Goal: Task Accomplishment & Management: Manage account settings

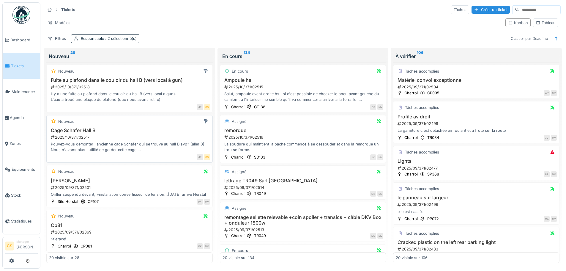
scroll to position [89, 0]
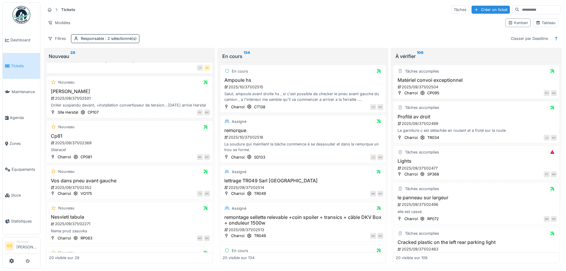
click at [271, 0] on div "Tickets Tâches Créer un ticket Modèles Kanban Tableau Filtres Responsable : 2 s…" at bounding box center [302, 135] width 525 height 270
click at [240, 18] on div "Modèles" at bounding box center [272, 22] width 455 height 9
click at [69, 98] on div "2025/09/371/02501" at bounding box center [130, 98] width 160 height 6
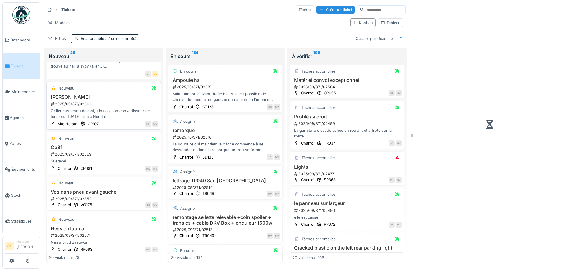
scroll to position [95, 0]
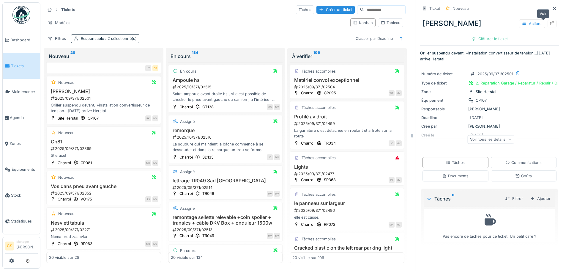
click at [549, 22] on icon at bounding box center [551, 23] width 5 height 4
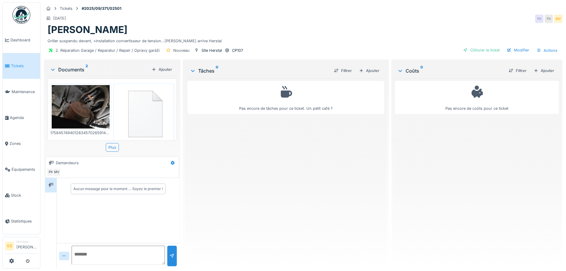
click at [86, 97] on img at bounding box center [81, 106] width 58 height 43
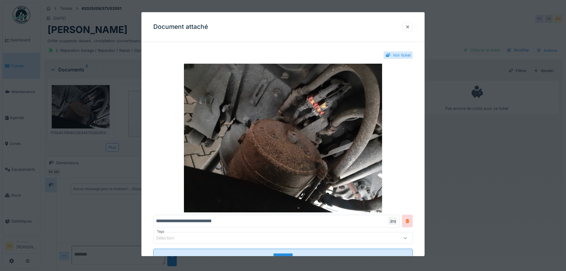
click at [16, 113] on div at bounding box center [283, 135] width 566 height 271
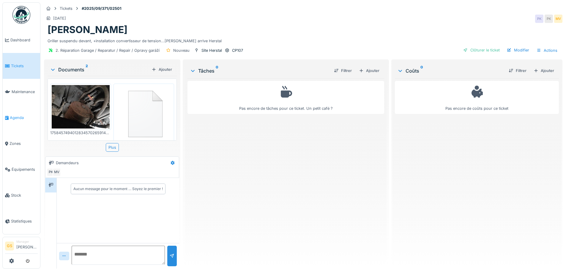
click at [23, 115] on span "Agenda" at bounding box center [24, 118] width 28 height 6
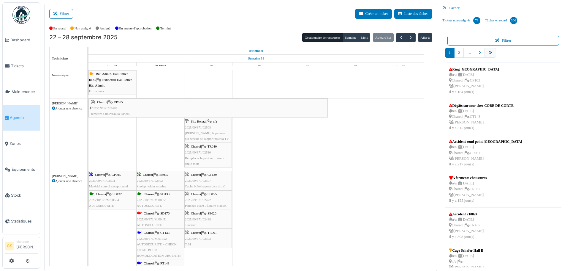
click at [489, 52] on icon "pager" at bounding box center [491, 53] width 4 height 4
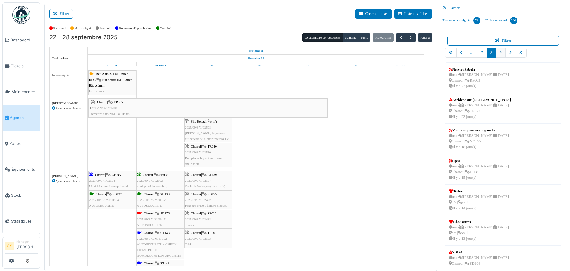
click at [496, 52] on link "9" at bounding box center [501, 53] width 10 height 10
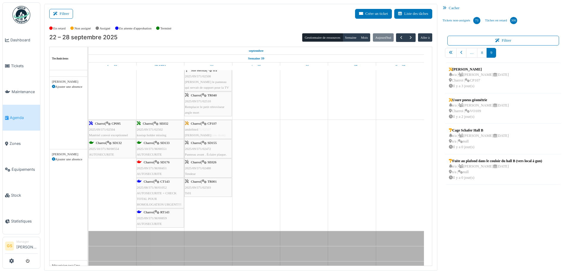
scroll to position [59, 0]
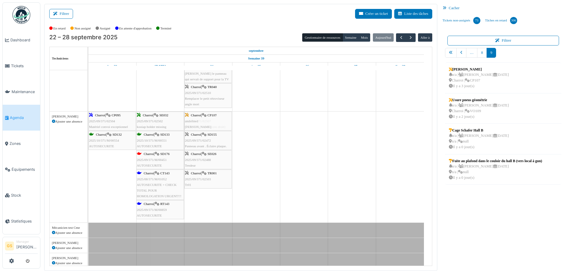
drag, startPoint x: 469, startPoint y: 72, endPoint x: 227, endPoint y: 137, distance: 250.9
click at [227, 137] on div "Filtrer Créer un ticket Liste des tâches Afficher les tâches non assignées *** …" at bounding box center [305, 137] width 528 height 267
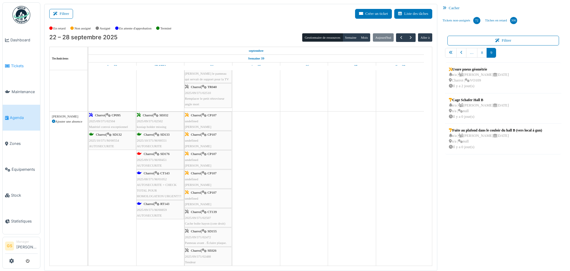
click at [23, 64] on span "Tickets" at bounding box center [24, 66] width 27 height 6
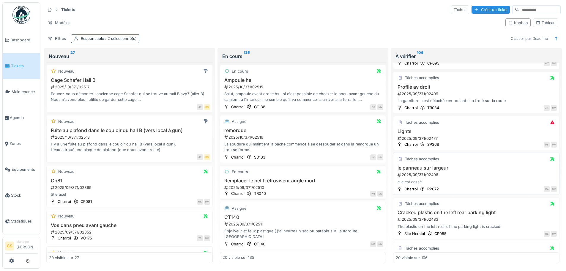
scroll to position [59, 0]
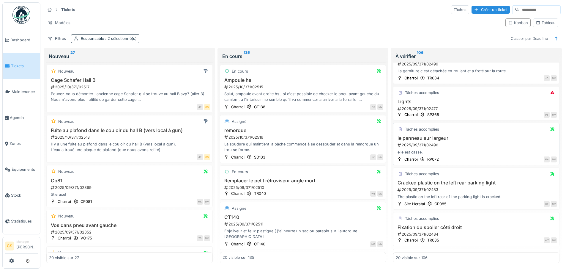
click at [424, 145] on div "2025/09/371/02496" at bounding box center [477, 145] width 160 height 6
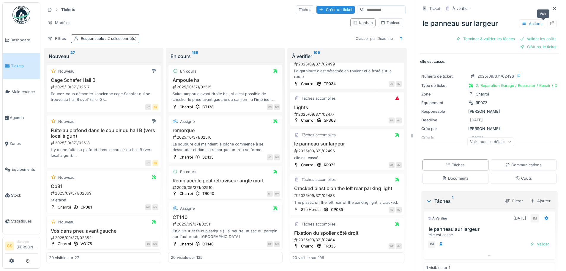
click at [550, 23] on icon at bounding box center [552, 23] width 4 height 4
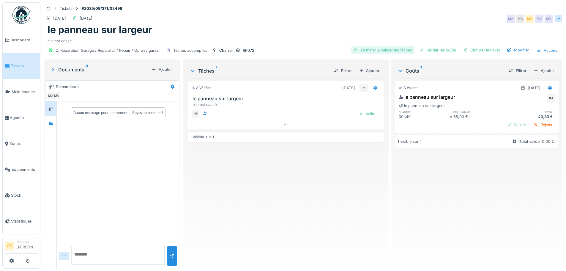
click at [374, 50] on div "Terminer & valider les tâches" at bounding box center [383, 50] width 64 height 8
click at [434, 49] on div "Valider les coûts" at bounding box center [438, 50] width 42 height 8
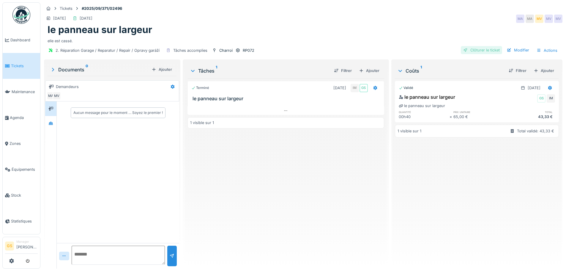
click at [471, 50] on div "Clôturer le ticket" at bounding box center [481, 50] width 41 height 8
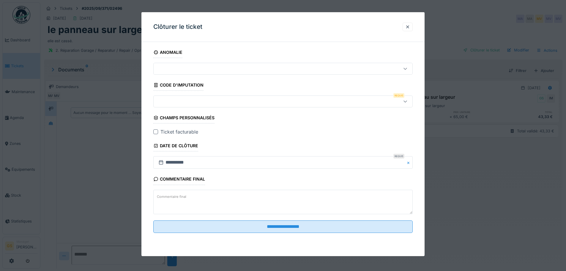
click at [178, 97] on div at bounding box center [282, 101] width 259 height 12
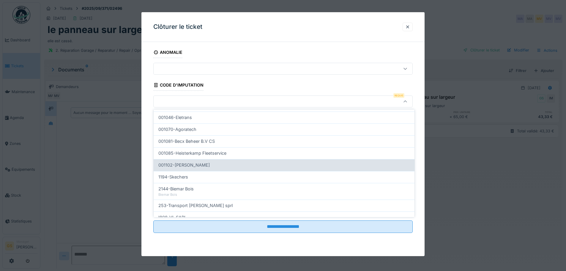
scroll to position [191, 0]
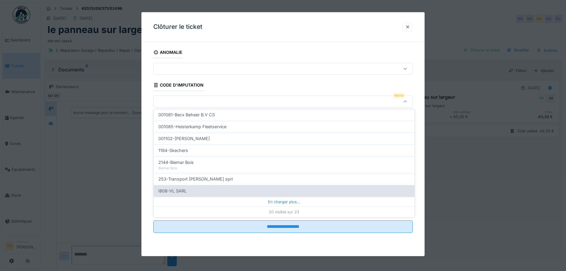
click at [179, 191] on span "I808-VL SARL" at bounding box center [172, 190] width 28 height 7
type input "***"
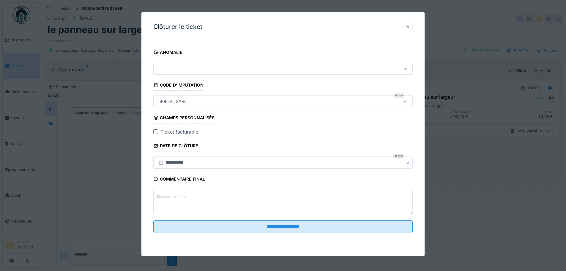
click at [156, 132] on div at bounding box center [155, 131] width 5 height 5
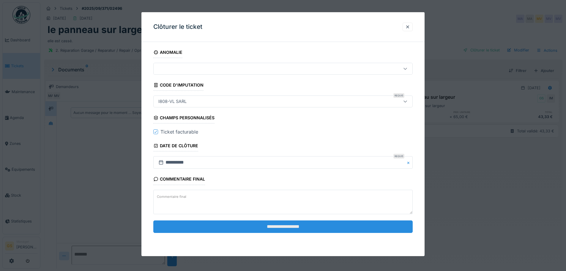
click at [259, 228] on input "**********" at bounding box center [282, 226] width 259 height 12
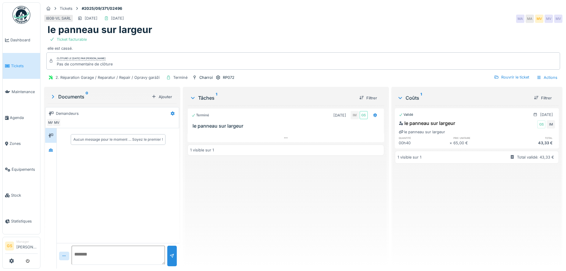
click at [14, 65] on span "Tickets" at bounding box center [24, 66] width 27 height 6
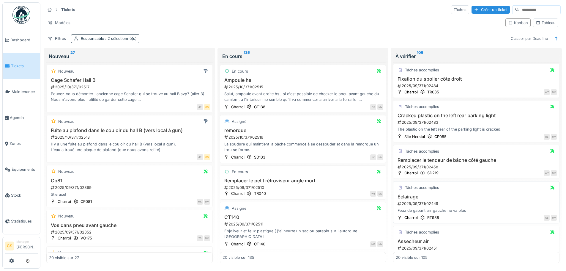
scroll to position [119, 0]
click at [421, 167] on div "2025/09/371/02458" at bounding box center [477, 167] width 160 height 6
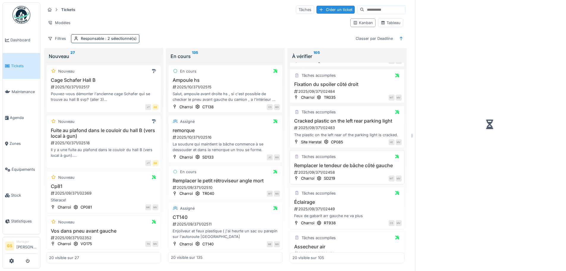
scroll to position [125, 0]
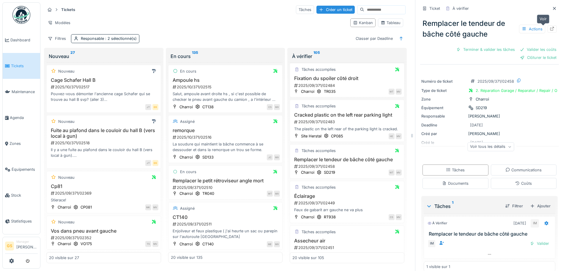
click at [549, 29] on icon at bounding box center [551, 29] width 5 height 4
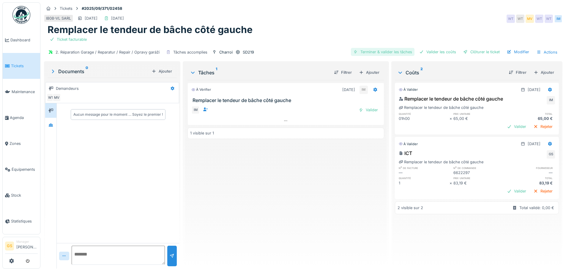
click at [378, 50] on div "Terminer & valider les tâches" at bounding box center [383, 52] width 64 height 8
click at [430, 50] on div "Valider les coûts" at bounding box center [438, 52] width 42 height 8
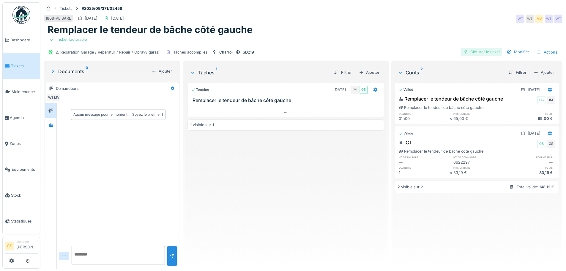
click at [470, 50] on div "Clôturer le ticket" at bounding box center [481, 52] width 41 height 8
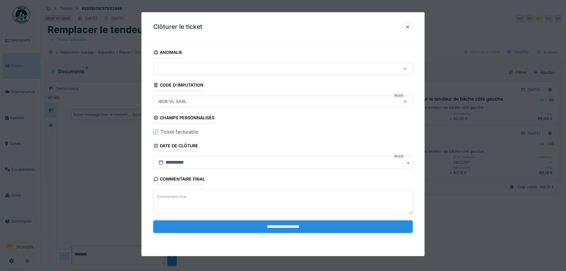
click at [285, 229] on input "**********" at bounding box center [282, 226] width 259 height 12
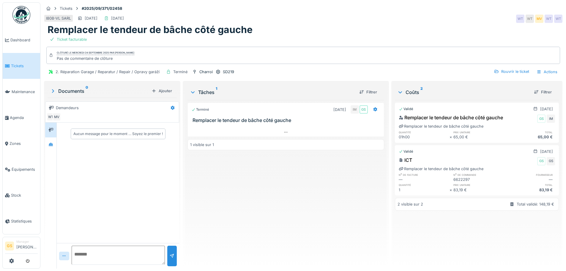
click at [12, 65] on span "Tickets" at bounding box center [24, 66] width 27 height 6
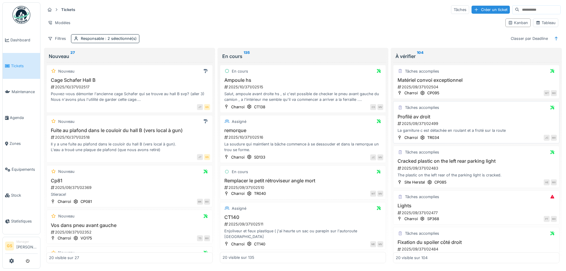
click at [413, 122] on div "2025/09/371/02499" at bounding box center [477, 124] width 160 height 6
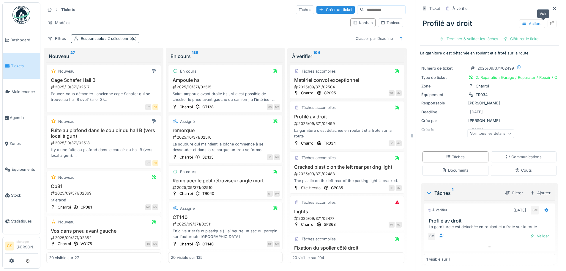
click at [549, 22] on icon at bounding box center [551, 23] width 5 height 4
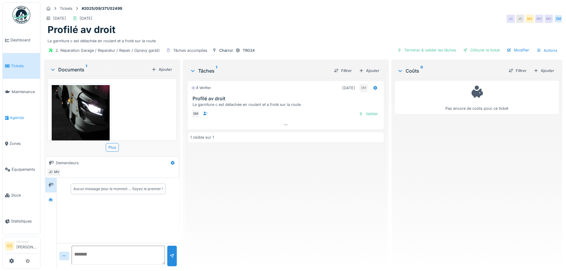
click at [18, 115] on span "Agenda" at bounding box center [24, 118] width 28 height 6
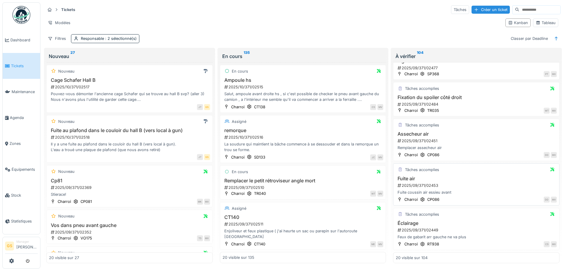
scroll to position [149, 0]
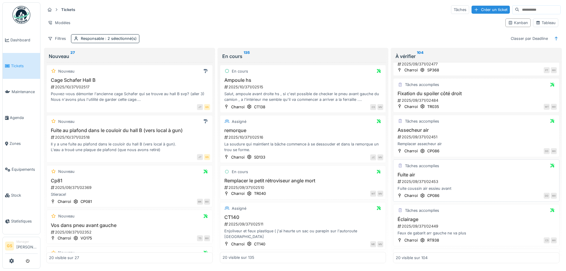
click at [423, 179] on div "2025/09/371/02453" at bounding box center [477, 182] width 160 height 6
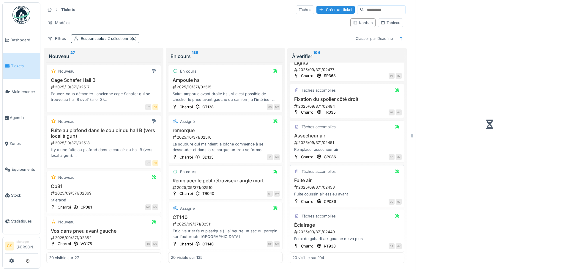
scroll to position [160, 0]
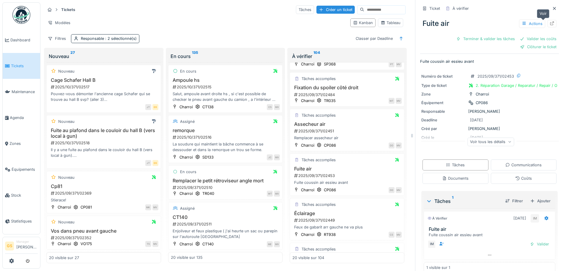
click at [549, 23] on icon at bounding box center [551, 23] width 5 height 4
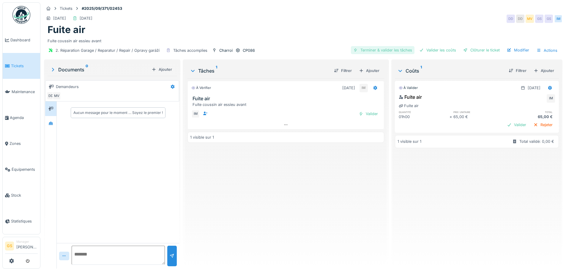
click at [390, 50] on div "Terminer & valider les tâches" at bounding box center [383, 50] width 64 height 8
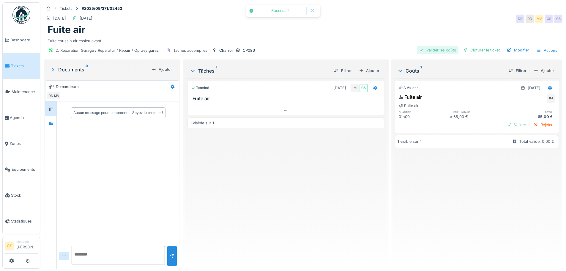
click at [430, 50] on div "Valider les coûts" at bounding box center [438, 50] width 42 height 8
click at [471, 48] on div "Clôturer le ticket" at bounding box center [481, 50] width 41 height 8
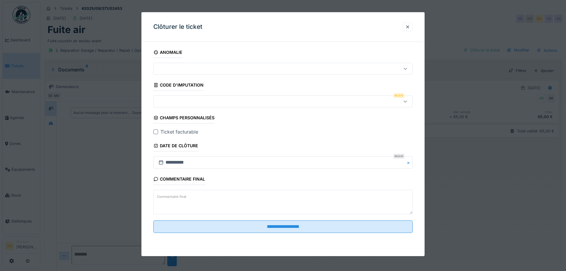
click at [180, 100] on div at bounding box center [268, 101] width 224 height 7
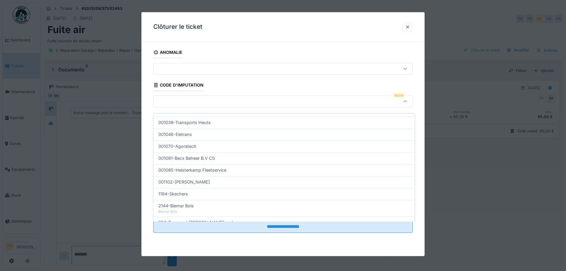
scroll to position [191, 0]
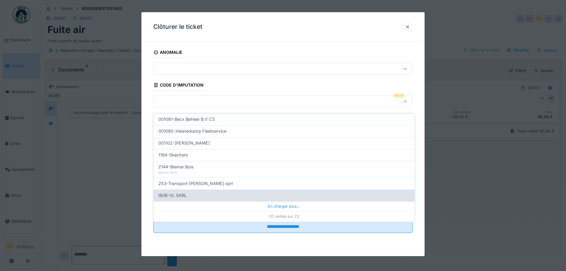
click at [181, 192] on span "I808-VL SARL" at bounding box center [172, 195] width 28 height 7
type input "***"
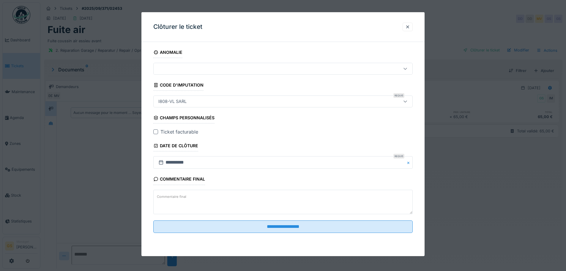
click at [156, 130] on div at bounding box center [155, 131] width 5 height 5
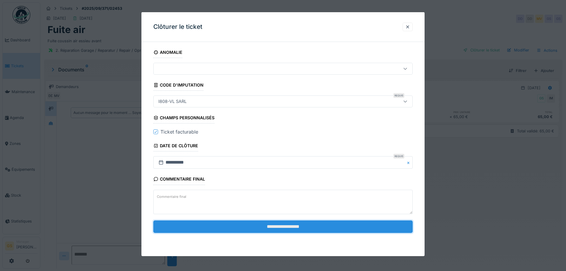
click at [267, 226] on input "**********" at bounding box center [282, 226] width 259 height 12
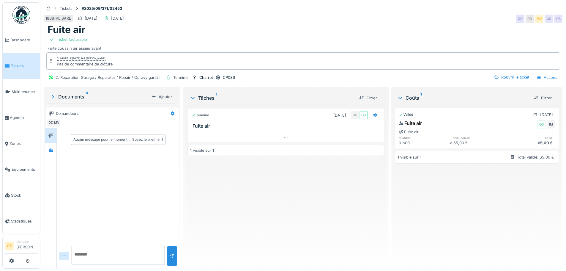
click at [17, 67] on span "Tickets" at bounding box center [24, 66] width 27 height 6
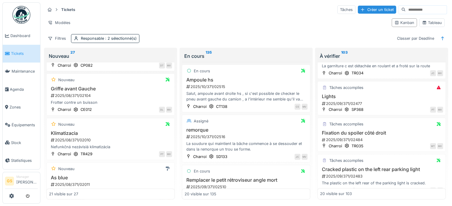
scroll to position [89, 0]
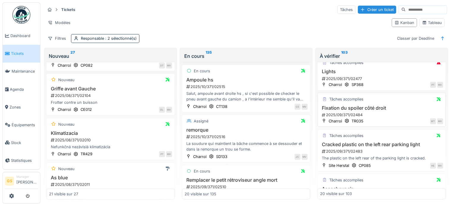
click at [340, 113] on div "2025/09/371/02484" at bounding box center [382, 115] width 122 height 6
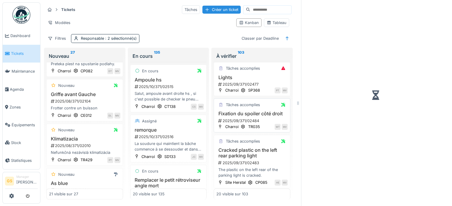
scroll to position [100, 0]
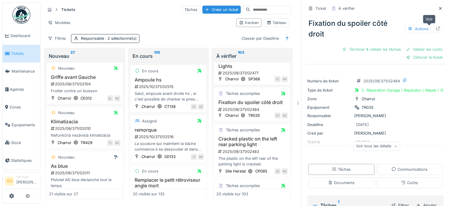
click at [435, 29] on icon at bounding box center [437, 29] width 5 height 4
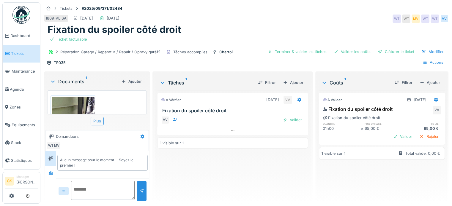
click at [65, 110] on img at bounding box center [73, 125] width 43 height 57
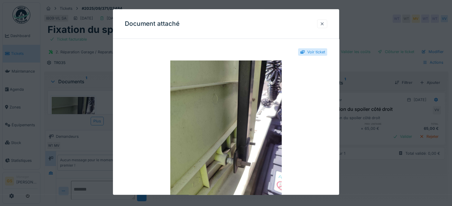
click at [324, 24] on div at bounding box center [322, 24] width 5 height 6
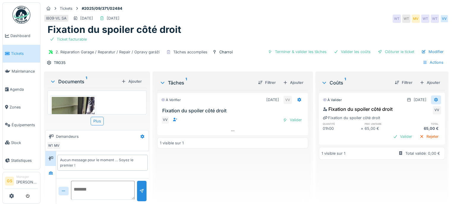
click at [433, 100] on icon at bounding box center [435, 100] width 5 height 4
click at [405, 112] on div "Modifier" at bounding box center [406, 112] width 29 height 9
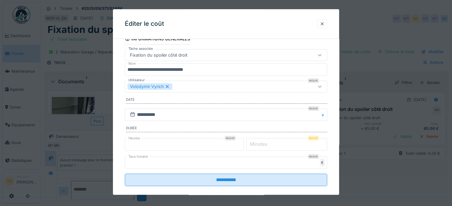
scroll to position [22, 0]
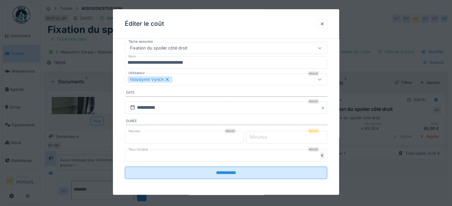
click at [132, 136] on input "*" at bounding box center [184, 137] width 119 height 12
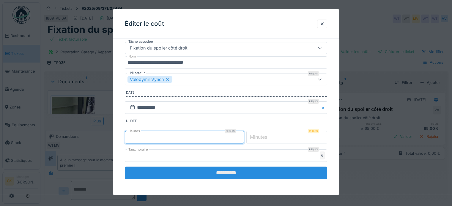
type input "*"
click at [219, 173] on input "**********" at bounding box center [226, 173] width 202 height 12
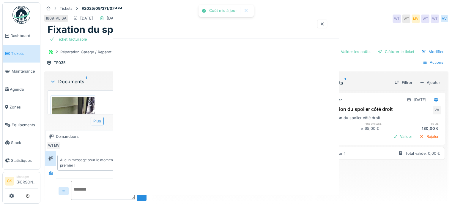
scroll to position [0, 0]
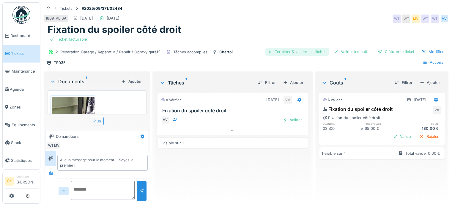
click at [289, 52] on div "Terminer & valider les tâches" at bounding box center [297, 52] width 64 height 8
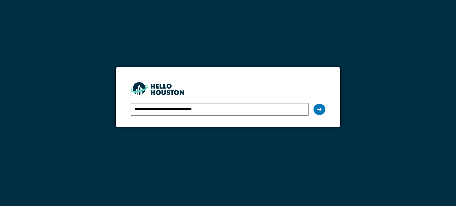
click at [320, 108] on icon at bounding box center [320, 109] width 4 height 5
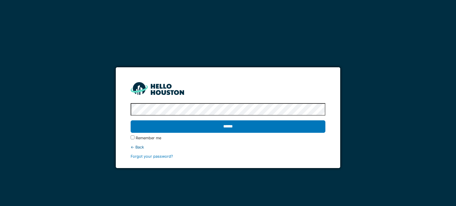
click at [320, 108] on form "**********" at bounding box center [228, 117] width 224 height 101
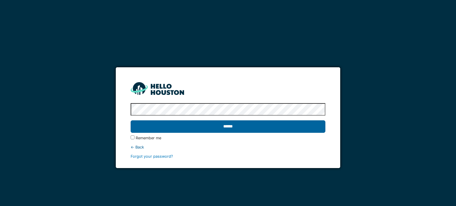
click at [283, 127] on input "******" at bounding box center [228, 127] width 195 height 12
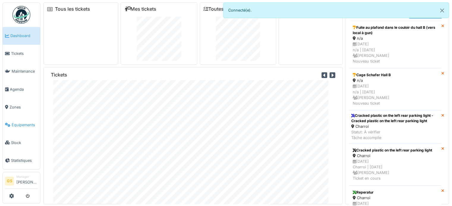
click at [31, 122] on span "Équipements" at bounding box center [25, 125] width 26 height 6
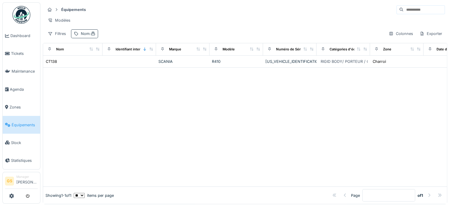
click at [85, 37] on div "Nom :" at bounding box center [88, 34] width 15 height 6
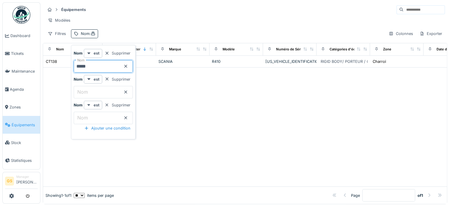
click at [120, 69] on input "*****" at bounding box center [103, 66] width 59 height 12
type input "*"
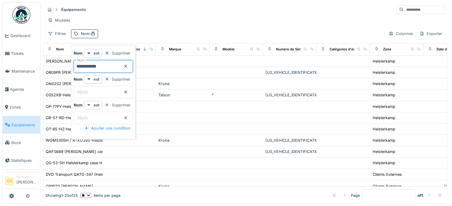
type input "**********"
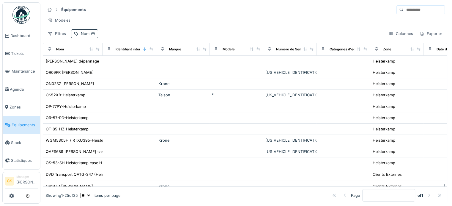
click at [83, 37] on div "Nom :" at bounding box center [88, 34] width 15 height 6
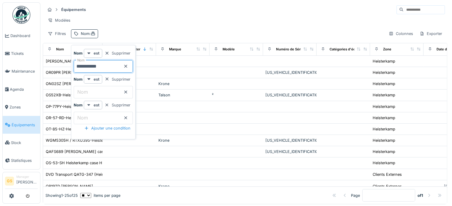
click at [110, 66] on input "**********" at bounding box center [103, 66] width 59 height 12
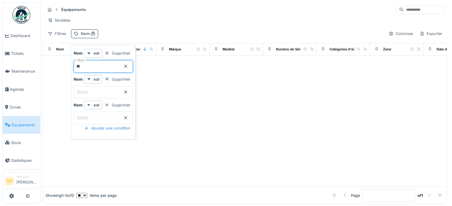
type input "*"
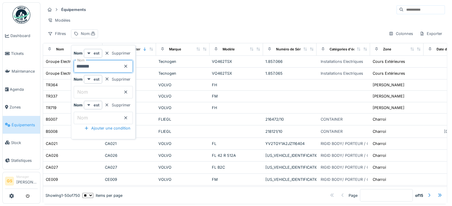
type input "*******"
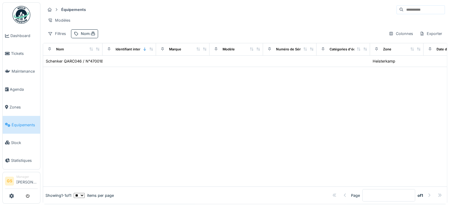
click at [154, 34] on div "Filtres Nom : Colonnes Exporter" at bounding box center [244, 33] width 399 height 9
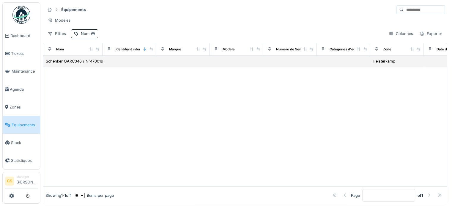
click at [98, 60] on td "Schenker QARC046 / N°470018" at bounding box center [72, 61] width 59 height 11
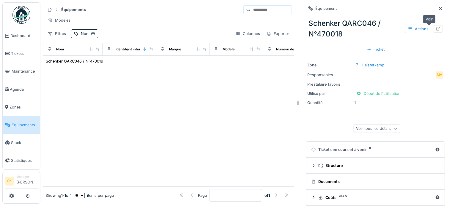
click at [435, 28] on icon at bounding box center [437, 29] width 5 height 4
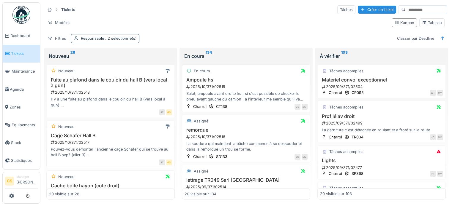
click at [236, 80] on h3 "Ampoule hs" at bounding box center [245, 80] width 123 height 6
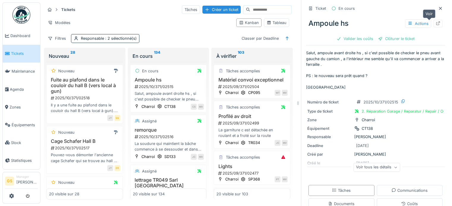
click at [435, 23] on icon at bounding box center [437, 23] width 5 height 4
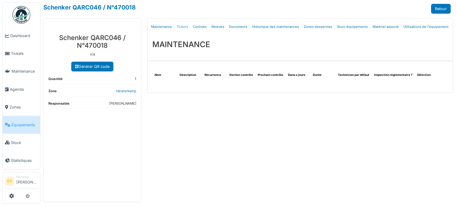
click at [184, 26] on link "Tickets" at bounding box center [182, 27] width 16 height 14
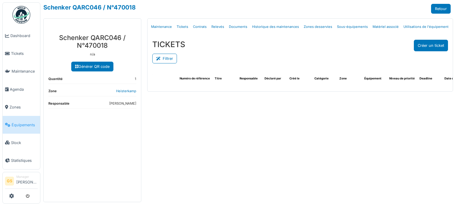
select select "***"
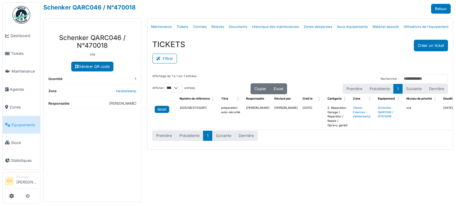
click at [162, 108] on div "detail" at bounding box center [161, 109] width 9 height 5
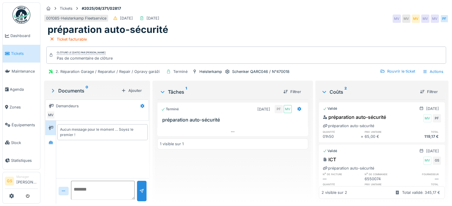
click at [302, 24] on div "préparation auto-sécurité" at bounding box center [246, 29] width 397 height 11
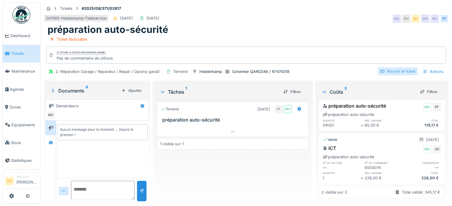
click at [408, 67] on div "Rouvrir le ticket" at bounding box center [398, 71] width 40 height 8
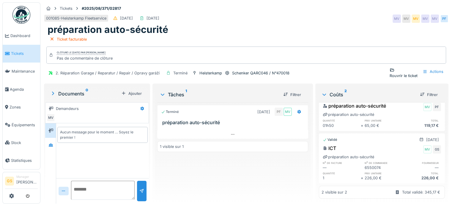
click at [408, 67] on div "Rouvrir le ticket" at bounding box center [403, 72] width 28 height 11
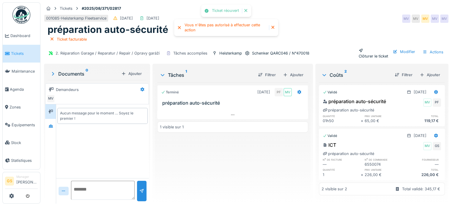
scroll to position [1, 0]
click at [434, 134] on icon at bounding box center [436, 136] width 4 height 4
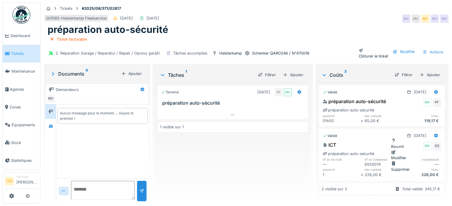
click at [400, 151] on div "Modifier" at bounding box center [400, 155] width 19 height 11
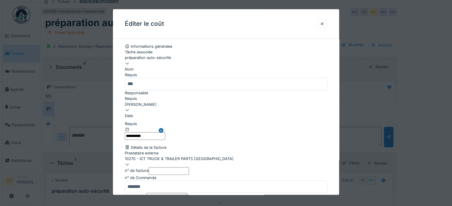
click at [210, 61] on div "préparation auto-sécurité" at bounding box center [226, 58] width 202 height 6
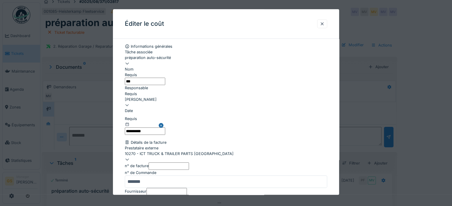
click at [165, 85] on input "***" at bounding box center [145, 81] width 40 height 7
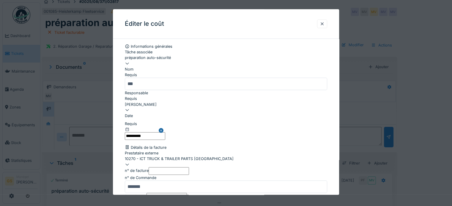
click at [312, 51] on fieldset "**********" at bounding box center [226, 151] width 202 height 215
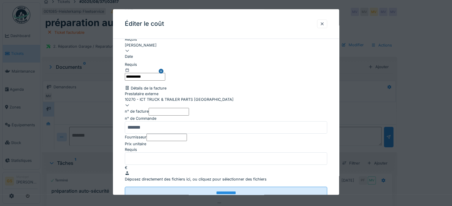
scroll to position [71, 0]
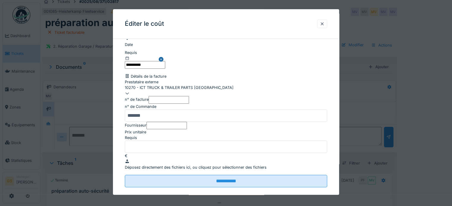
click at [187, 129] on input "Fournisseur" at bounding box center [166, 125] width 40 height 7
type input "**********"
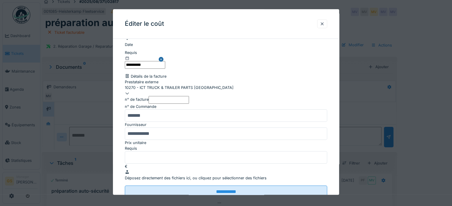
click at [335, 152] on div "**********" at bounding box center [226, 91] width 226 height 238
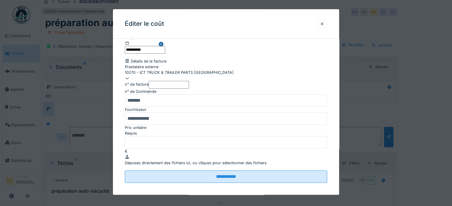
scroll to position [143, 0]
click at [337, 137] on div "**********" at bounding box center [226, 76] width 226 height 238
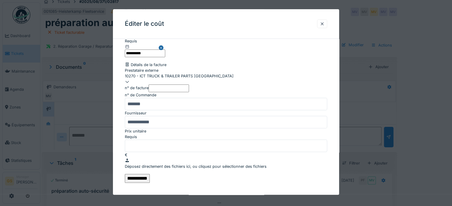
click at [150, 174] on input "**********" at bounding box center [137, 178] width 25 height 9
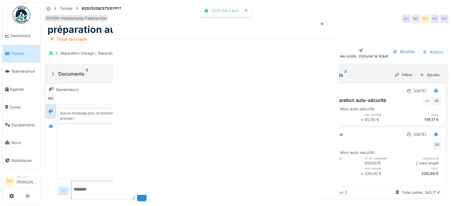
scroll to position [0, 0]
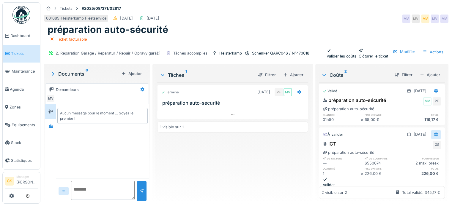
click at [433, 137] on icon at bounding box center [435, 135] width 5 height 4
click at [402, 150] on div "Modifier" at bounding box center [400, 154] width 19 height 11
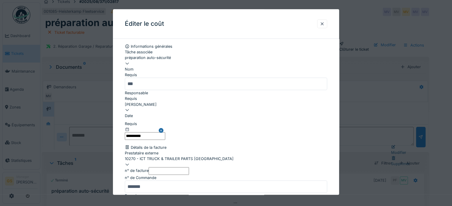
click at [286, 154] on fieldset "**********" at bounding box center [226, 157] width 202 height 226
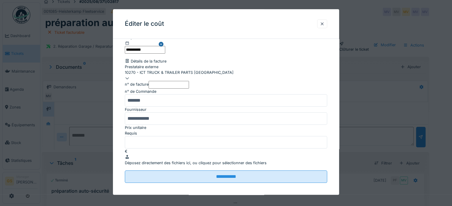
scroll to position [131, 0]
click at [323, 24] on div at bounding box center [322, 24] width 5 height 6
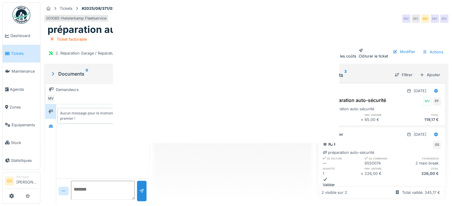
scroll to position [0, 0]
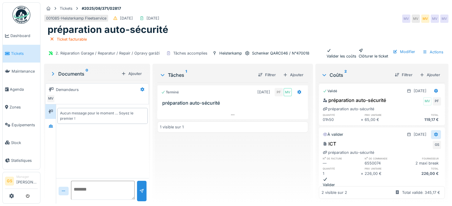
click at [431, 135] on div at bounding box center [436, 134] width 10 height 9
click at [407, 149] on div "Modifier" at bounding box center [400, 154] width 19 height 11
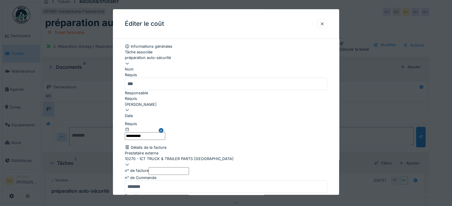
click at [300, 157] on fieldset "**********" at bounding box center [226, 157] width 202 height 226
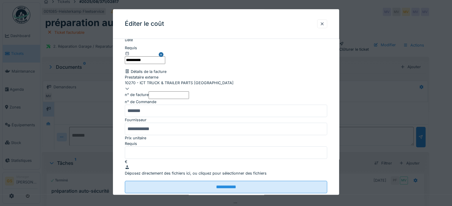
scroll to position [83, 0]
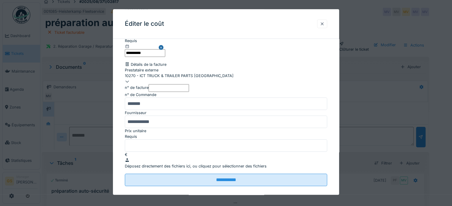
click at [322, 26] on div at bounding box center [322, 24] width 5 height 6
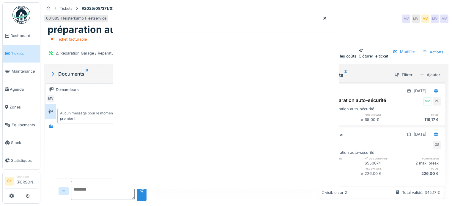
scroll to position [0, 0]
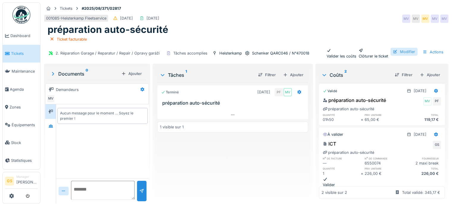
click at [417, 48] on div "Modifier" at bounding box center [403, 52] width 27 height 8
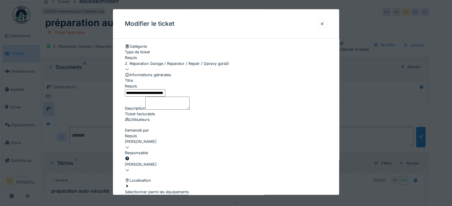
click at [165, 97] on input "**********" at bounding box center [145, 92] width 40 height 7
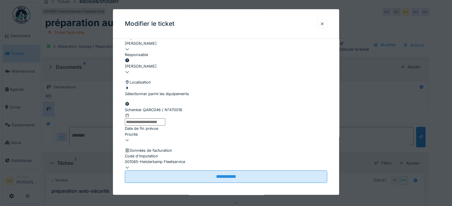
scroll to position [89, 0]
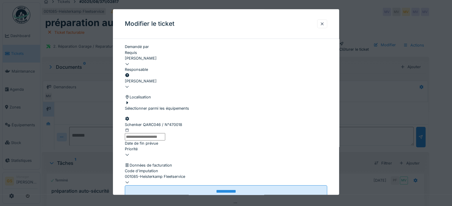
click at [302, 73] on fieldset "**********" at bounding box center [226, 76] width 202 height 243
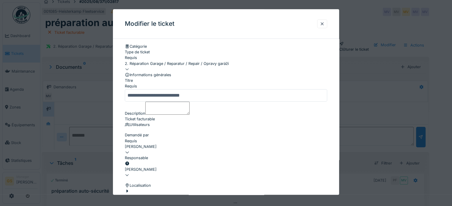
scroll to position [0, 0]
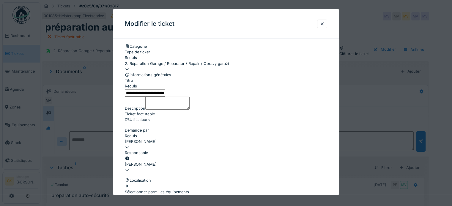
click at [165, 97] on input "**********" at bounding box center [145, 92] width 40 height 7
type input "**********"
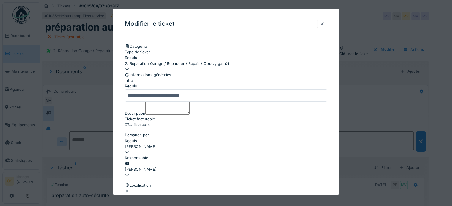
click at [323, 22] on div at bounding box center [322, 24] width 5 height 6
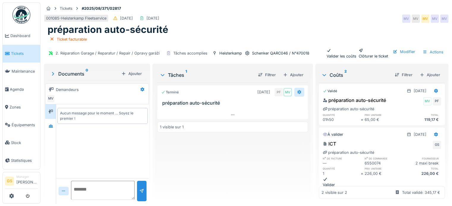
click at [297, 94] on icon at bounding box center [299, 92] width 4 height 4
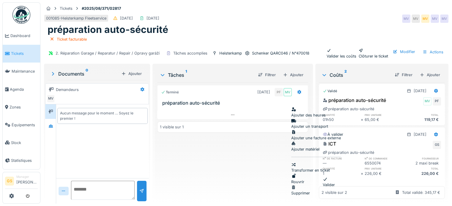
click at [301, 173] on div "Rouvrir" at bounding box center [316, 178] width 50 height 11
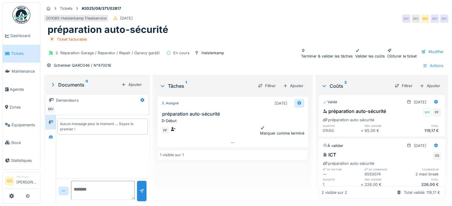
click at [294, 100] on div at bounding box center [299, 103] width 10 height 9
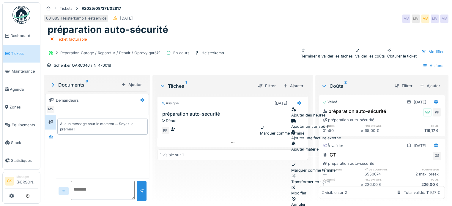
click at [312, 185] on div "Modifier" at bounding box center [316, 190] width 50 height 11
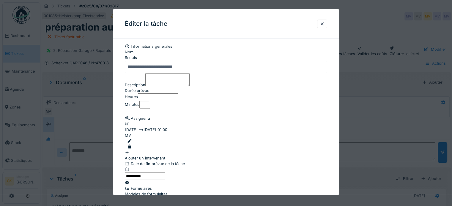
click at [257, 135] on fieldset "**********" at bounding box center [226, 154] width 202 height 221
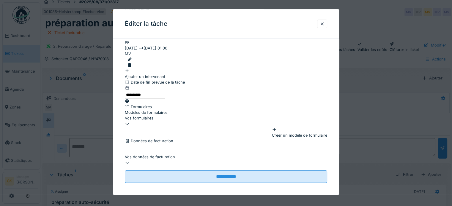
scroll to position [4, 0]
click at [252, 117] on div "Vos formulaires" at bounding box center [226, 119] width 202 height 6
click at [327, 24] on div at bounding box center [322, 24] width 10 height 9
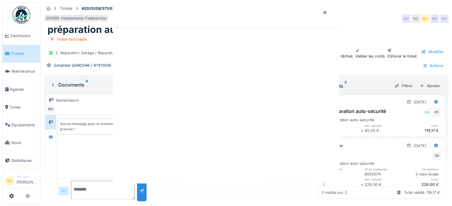
scroll to position [0, 0]
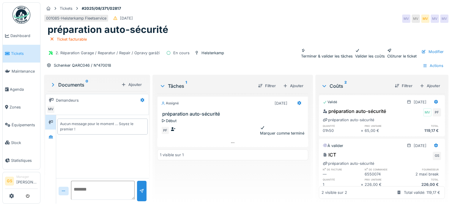
click at [276, 129] on div "Marquer comme terminé" at bounding box center [282, 130] width 44 height 11
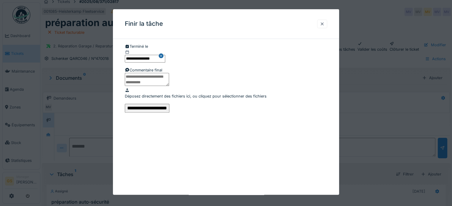
click at [324, 23] on div at bounding box center [322, 24] width 5 height 6
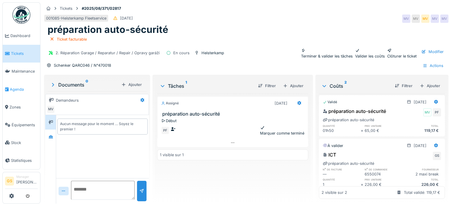
click at [12, 87] on span "Agenda" at bounding box center [24, 90] width 28 height 6
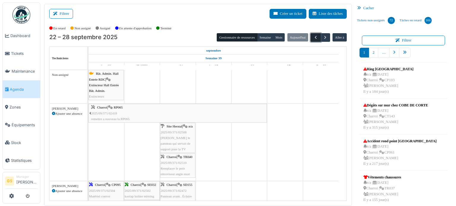
click at [312, 33] on button "button" at bounding box center [316, 37] width 10 height 9
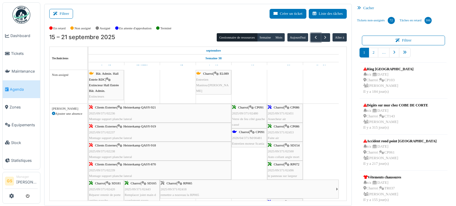
click at [151, 108] on span "Heisterkamp QASY-921" at bounding box center [139, 108] width 33 height 4
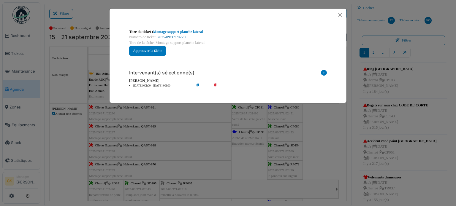
click at [181, 36] on link "2025/09/371/02236" at bounding box center [173, 37] width 30 height 4
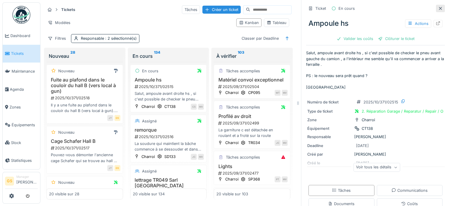
click at [438, 9] on icon at bounding box center [440, 9] width 5 height 4
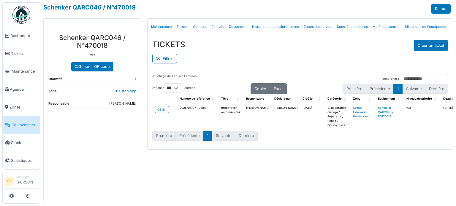
select select "***"
click at [15, 84] on link "Agenda" at bounding box center [21, 89] width 37 height 18
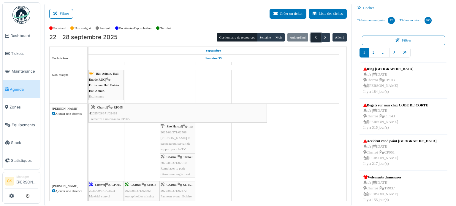
click at [313, 37] on span "button" at bounding box center [315, 37] width 5 height 5
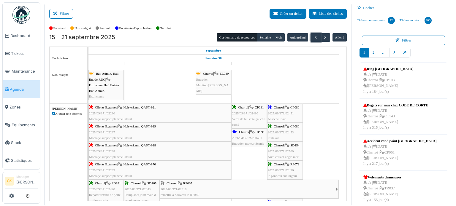
click at [147, 112] on div "Clients Externes | [PERSON_NAME] QASY-921 2025/09/371/02236 Montage support pla…" at bounding box center [160, 113] width 142 height 17
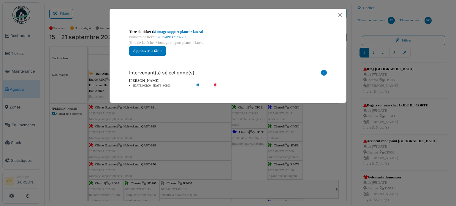
click at [184, 35] on div "Numéro de ticket : 2025/09/371/02236" at bounding box center [228, 37] width 198 height 6
click at [176, 38] on link "2025/09/371/02236" at bounding box center [173, 37] width 30 height 4
